Goal: Task Accomplishment & Management: Manage account settings

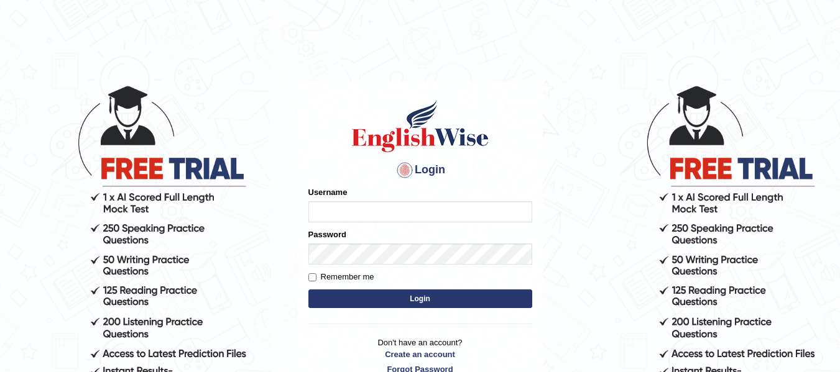
type input "chanuka"
click at [316, 282] on label "Remember me" at bounding box center [341, 277] width 66 height 12
click at [316, 282] on input "Remember me" at bounding box center [312, 277] width 8 height 8
checkbox input "true"
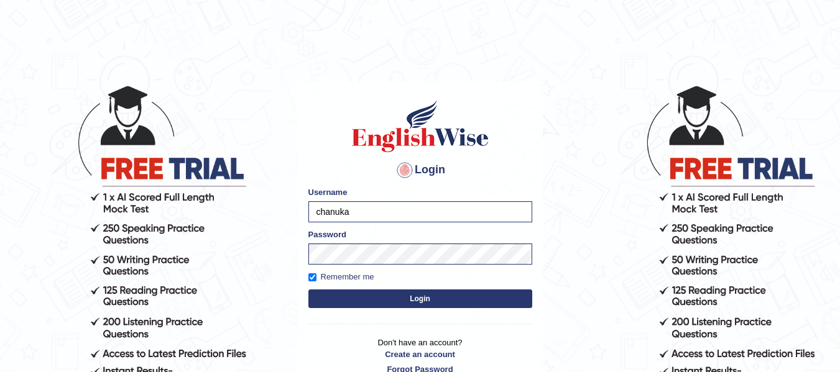
click at [328, 298] on button "Login" at bounding box center [420, 299] width 224 height 19
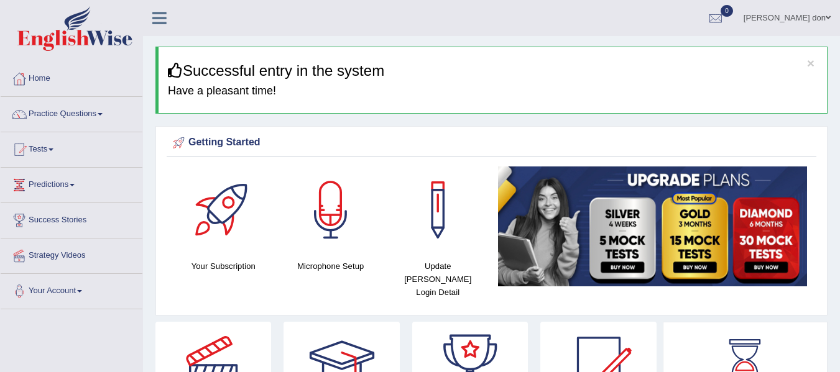
click at [175, 171] on div "Your Subscription" at bounding box center [224, 223] width 108 height 112
